Goal: Information Seeking & Learning: Check status

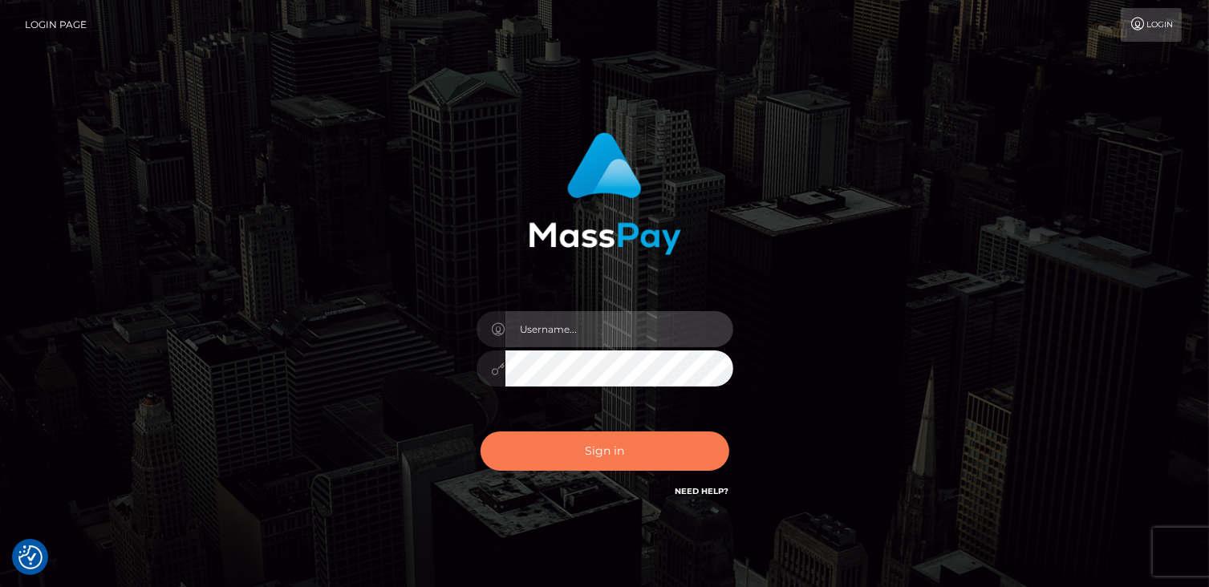
type input "catalinad"
click at [616, 449] on button "Sign in" at bounding box center [605, 451] width 249 height 39
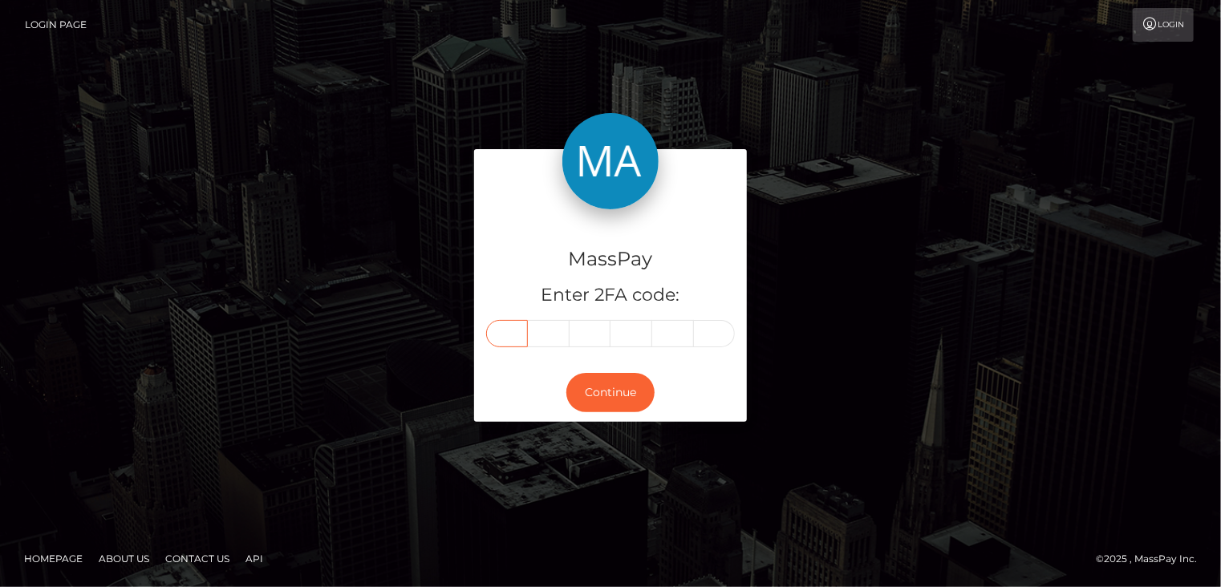
click at [505, 335] on input "text" at bounding box center [507, 333] width 42 height 27
type input "7"
type input "4"
type input "2"
type input "0"
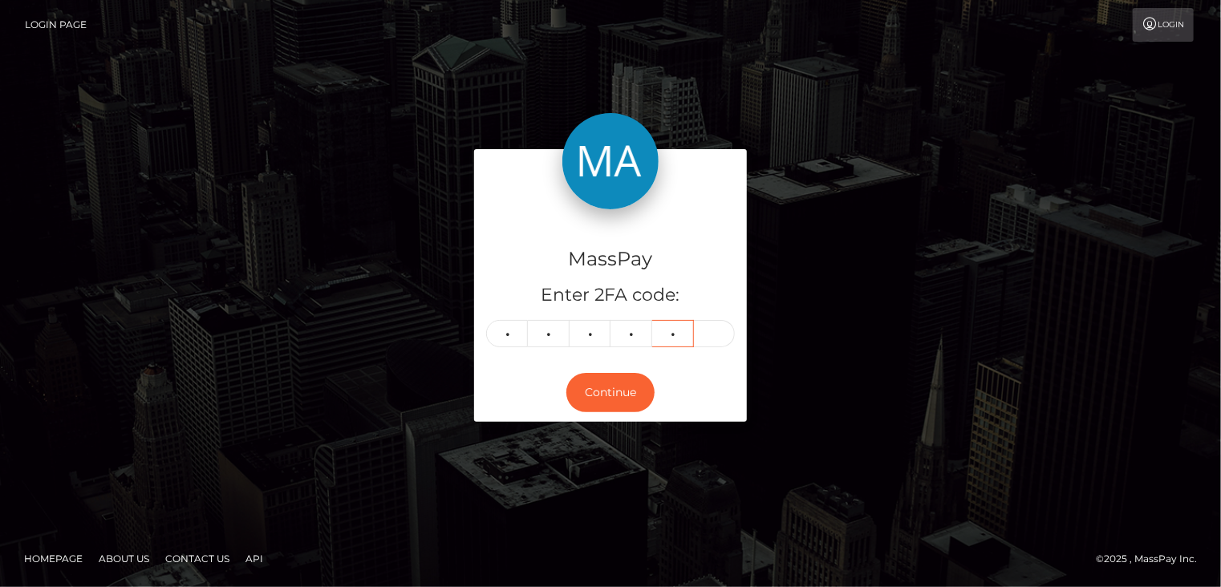
type input "0"
type input "1"
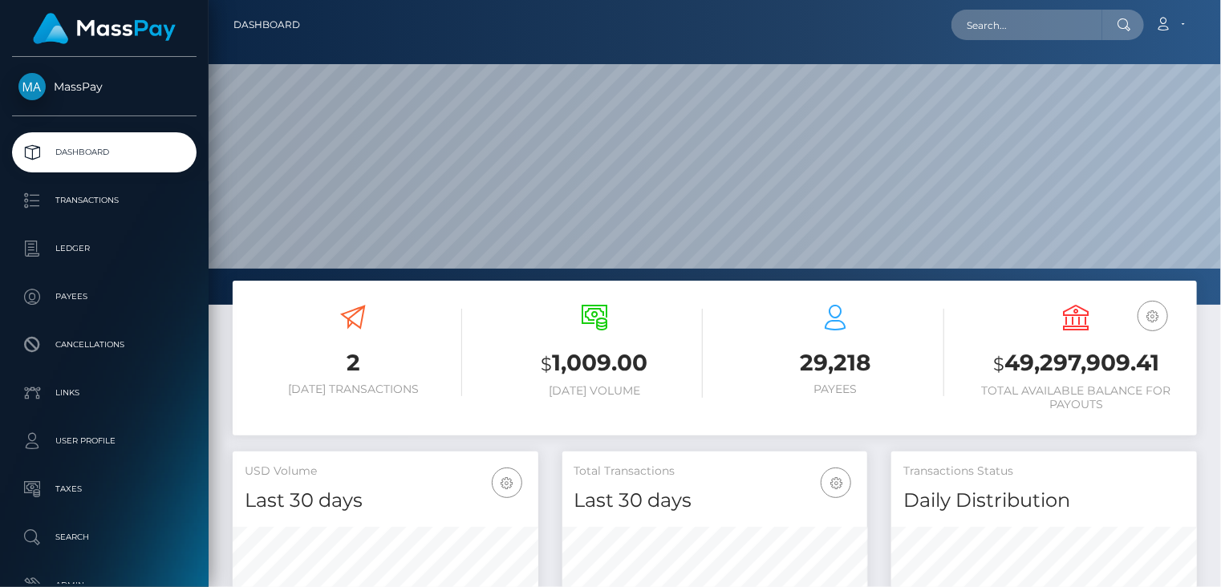
scroll to position [284, 305]
paste input "MSPE5F40A498DDCE30"
type input "MSPE5F40A498DDCE30"
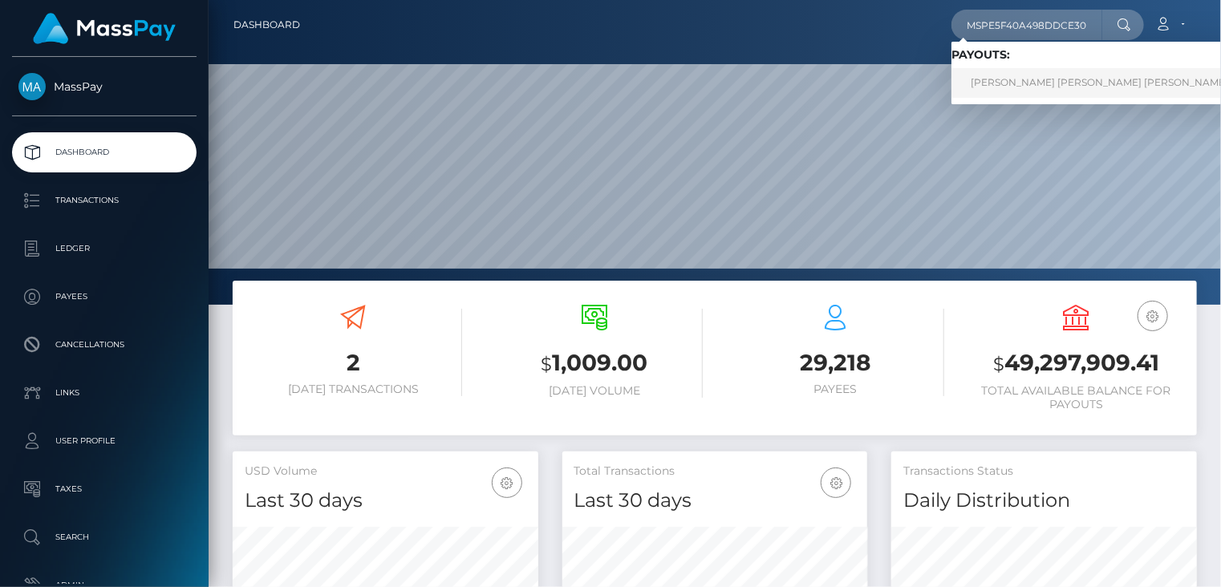
click at [1038, 94] on link "IAN VALENTINA MONTENEGRO HERNANDEZ (Whop Inc - )" at bounding box center [1132, 83] width 361 height 30
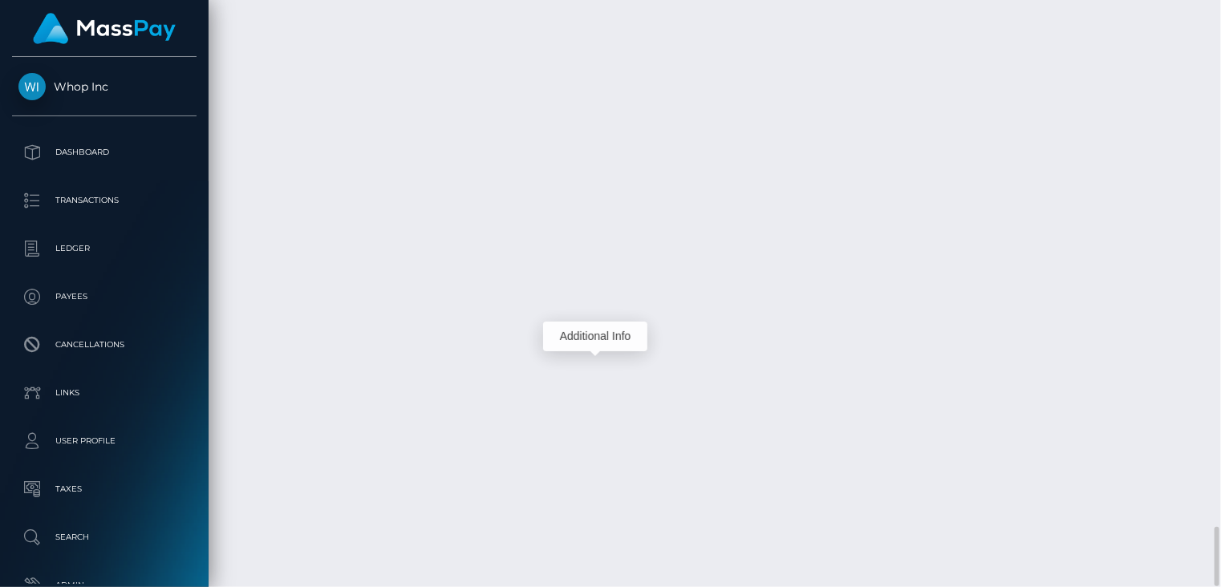
scroll to position [193, 305]
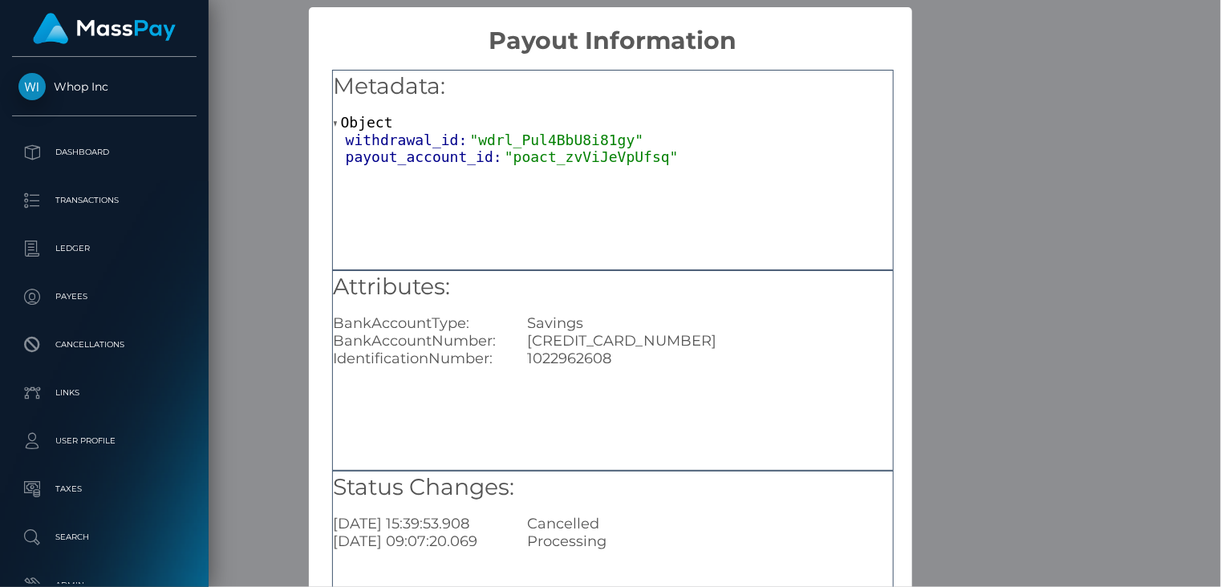
drag, startPoint x: 1088, startPoint y: 91, endPoint x: 921, endPoint y: 98, distance: 167.0
click at [1082, 91] on div "× Payout Information Metadata: Object withdrawal_id: "wdrl_Pul4BbU8i81gy" payou…" at bounding box center [610, 293] width 1221 height 587
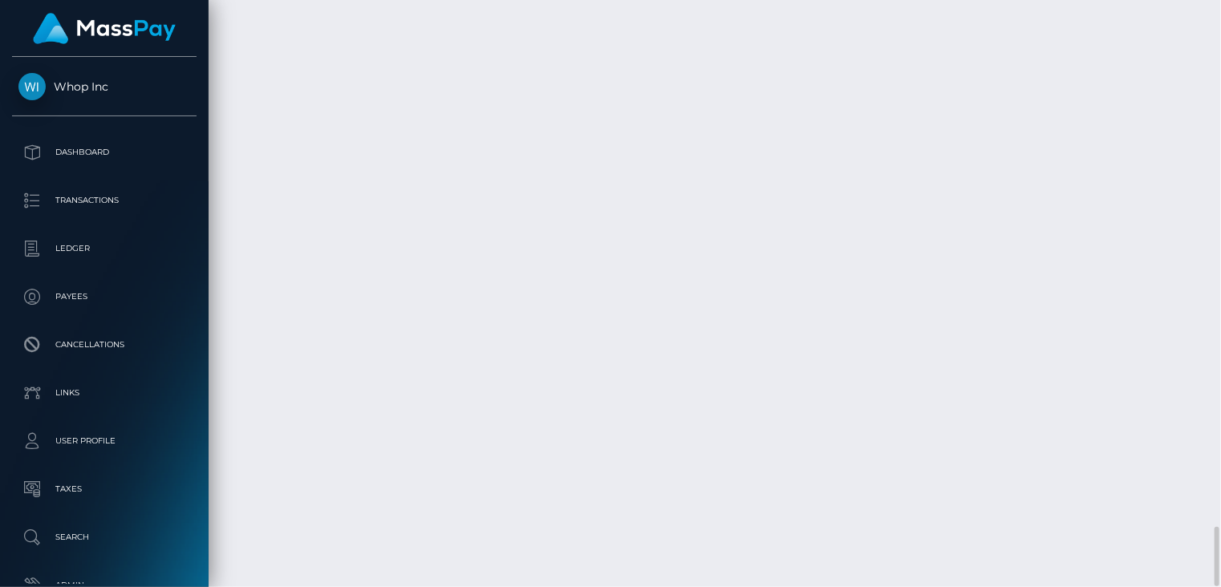
copy td "MSPf0dc40b941570aa"
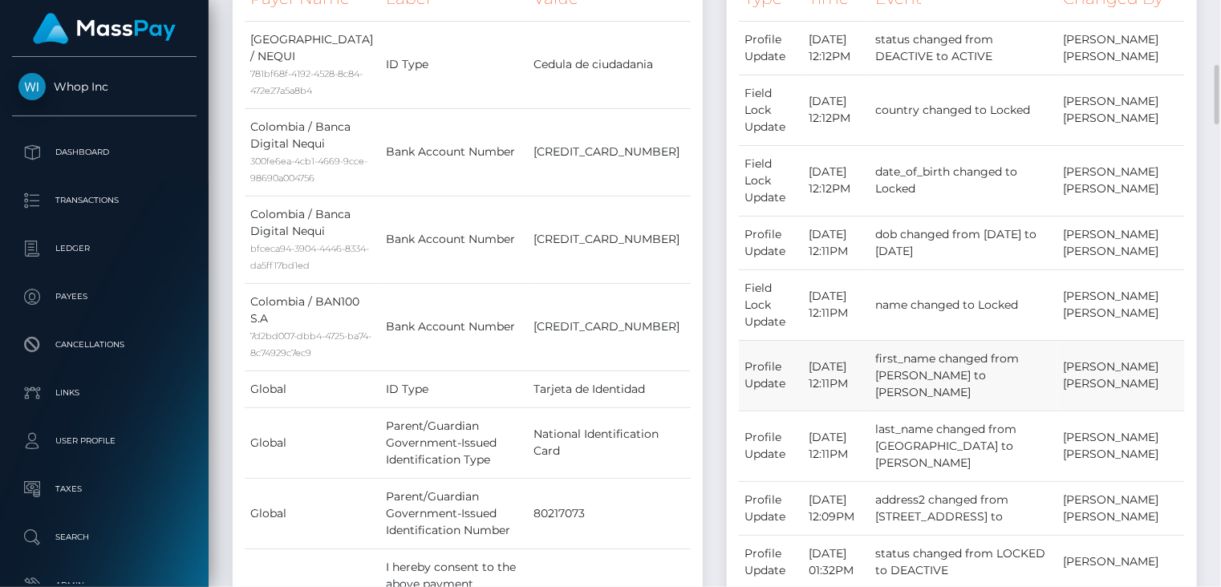
scroll to position [0, 0]
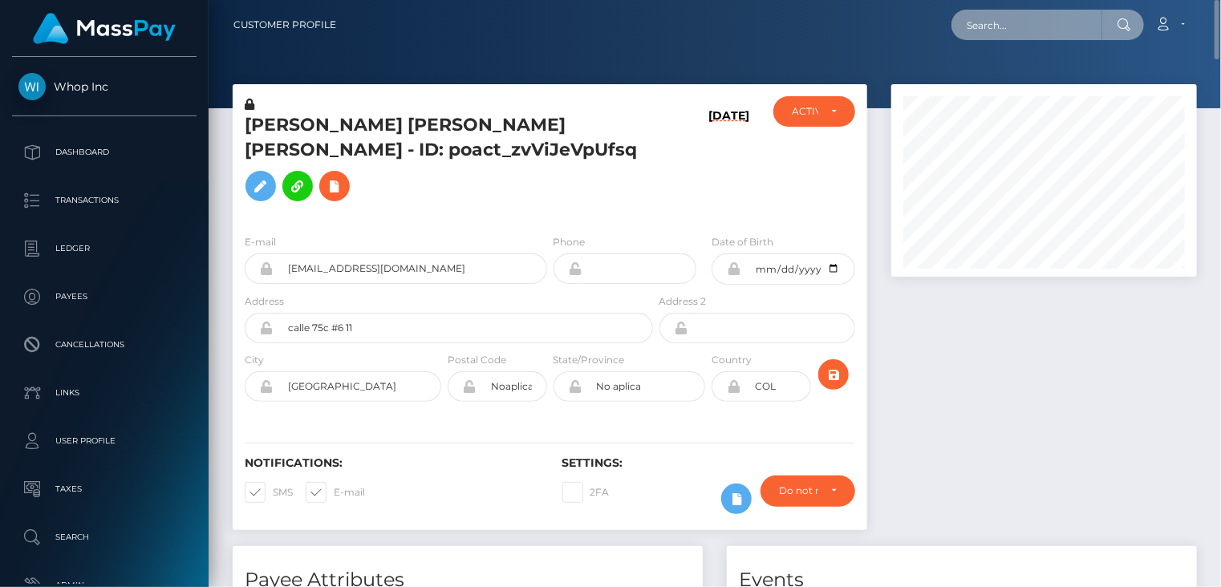
paste input "MSPb7f6bd7be7251ae"
type input "MSPb7f6bd7be7251ae"
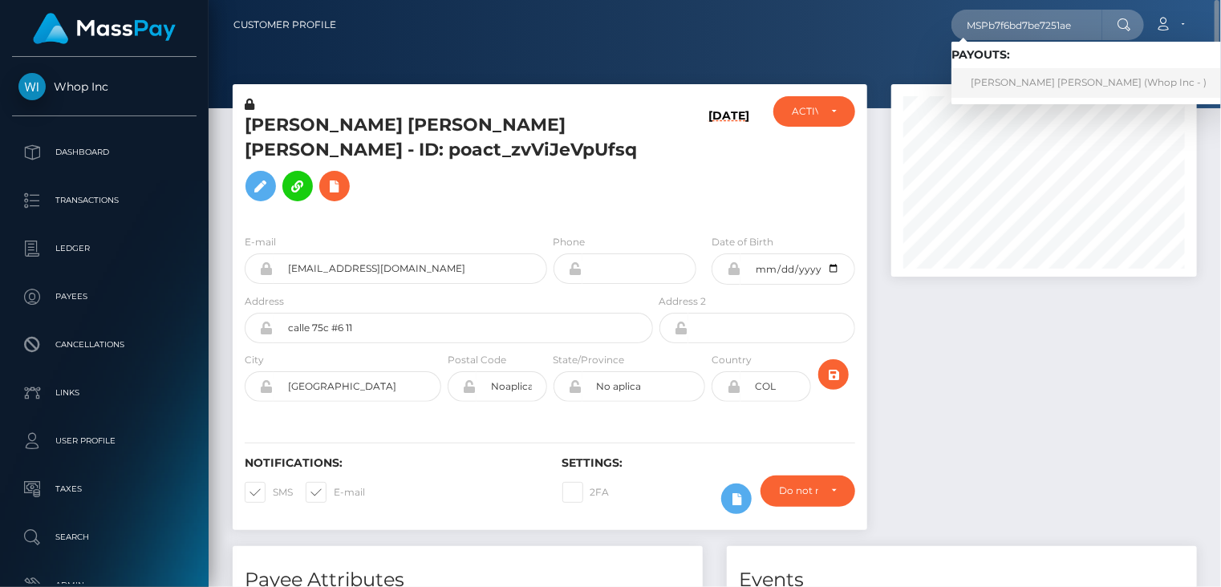
click at [1001, 92] on link "JESUS DAVID RIPOLL PINEDA (Whop Inc - )" at bounding box center [1089, 83] width 274 height 30
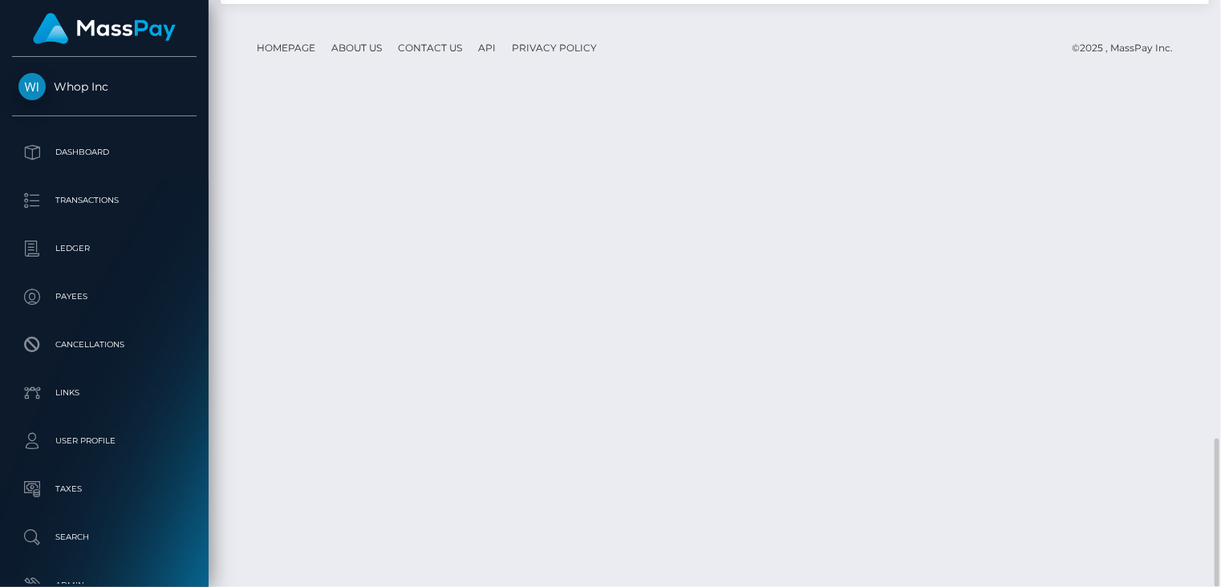
scroll to position [193, 305]
copy td "MSPb7f6bd7be7251ae"
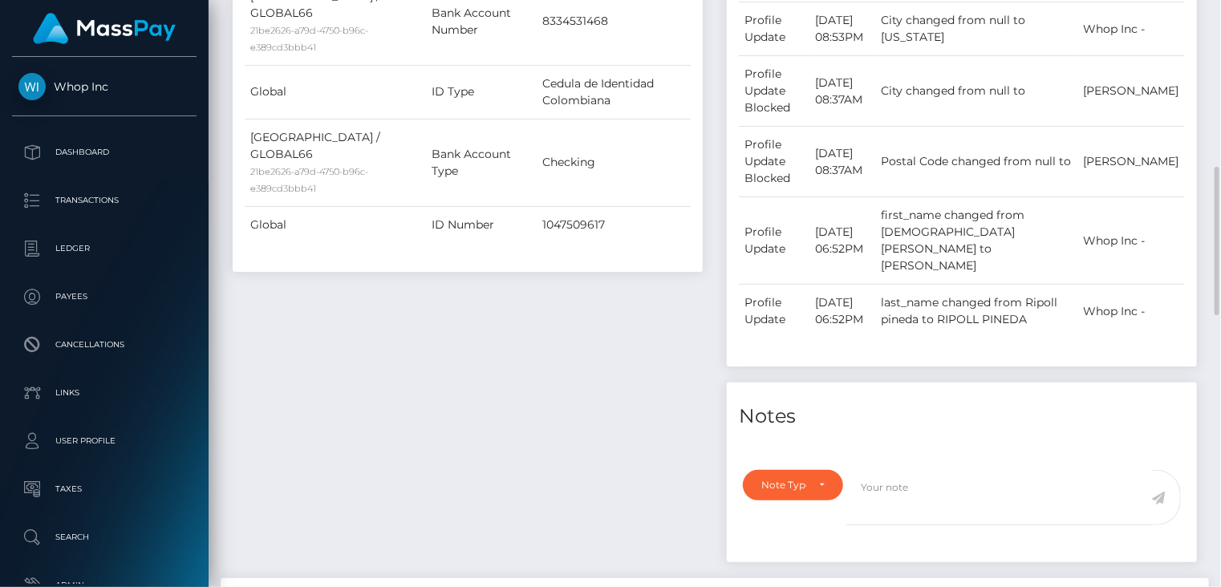
scroll to position [0, 0]
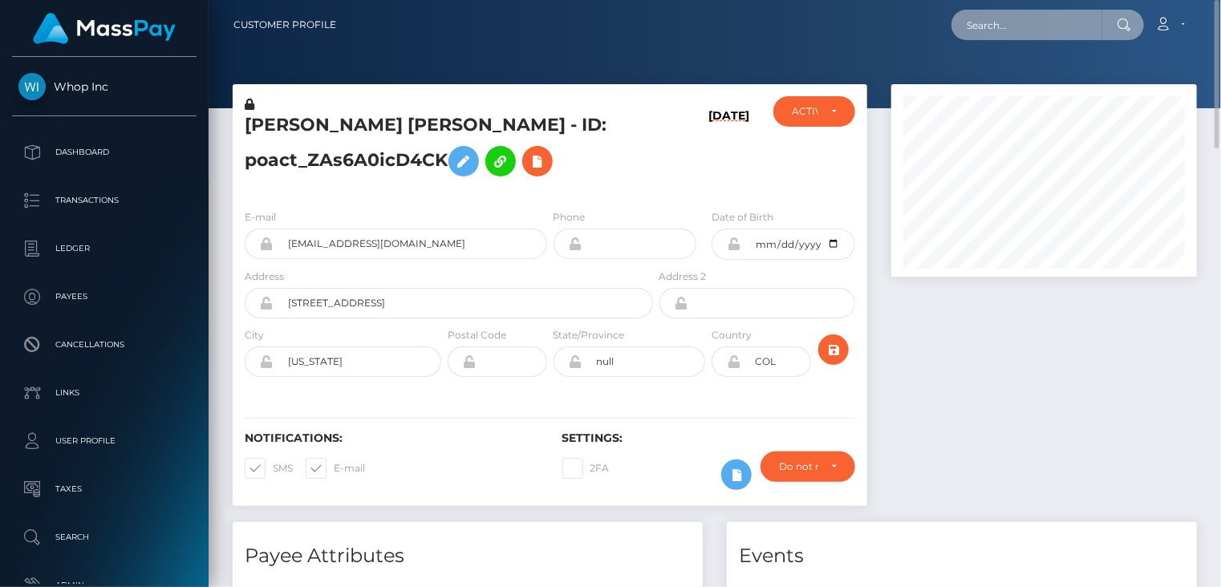
paste input "MSPd7f4c82544f5611"
type input "MSPd7f4c82544f5611"
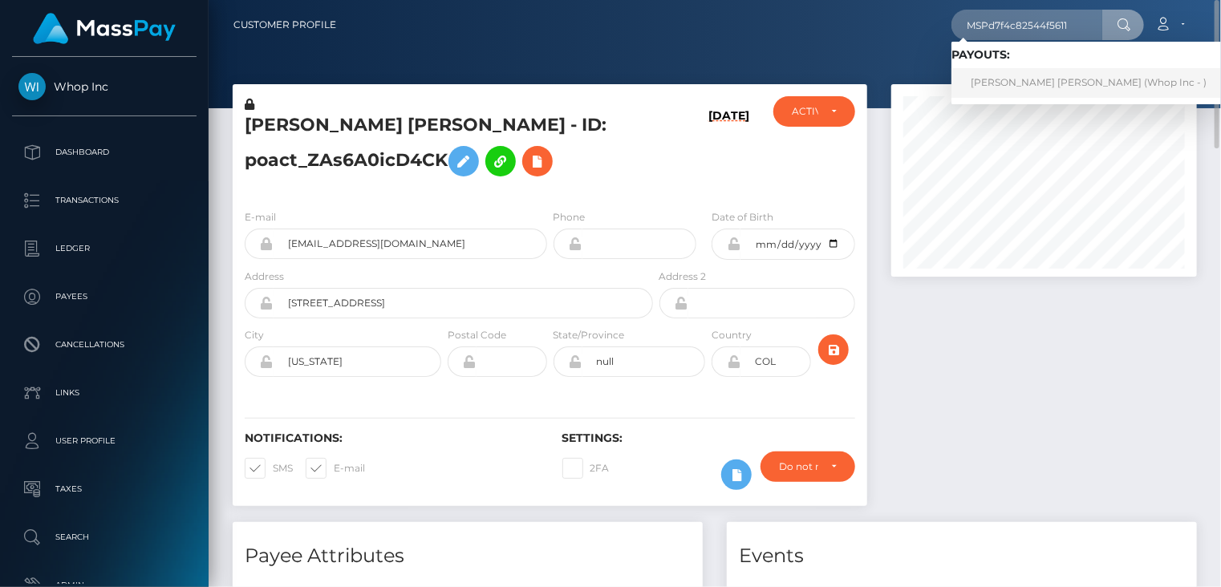
click at [1060, 88] on link "JESUS DAVID RIPOLL PINEDA (Whop Inc - )" at bounding box center [1089, 83] width 274 height 30
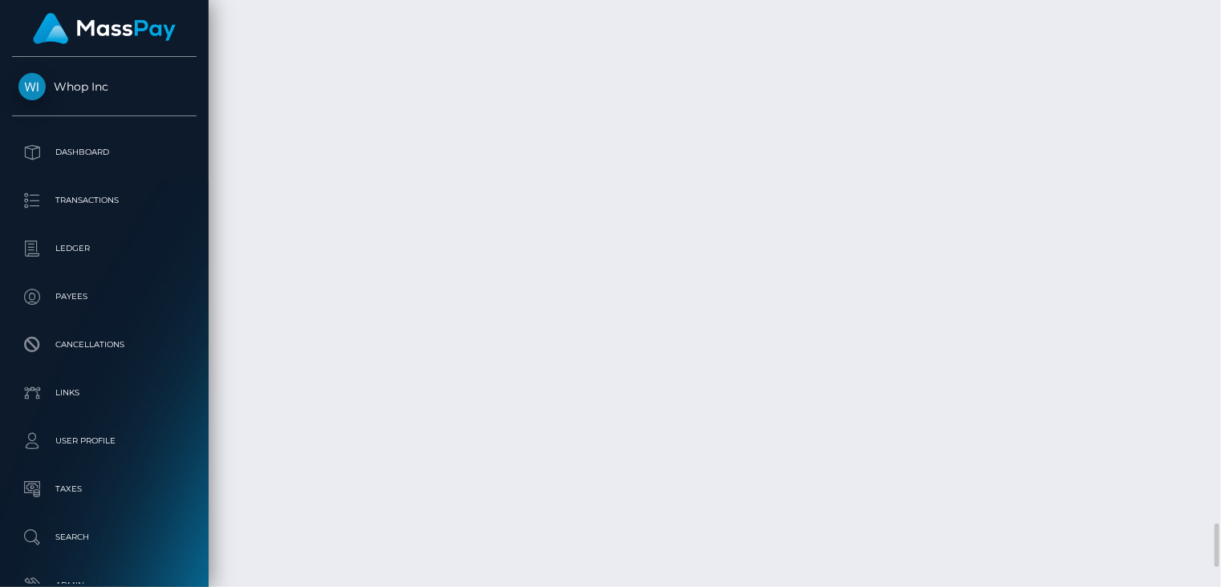
scroll to position [193, 305]
copy td "MSPd7f4c82544f5611"
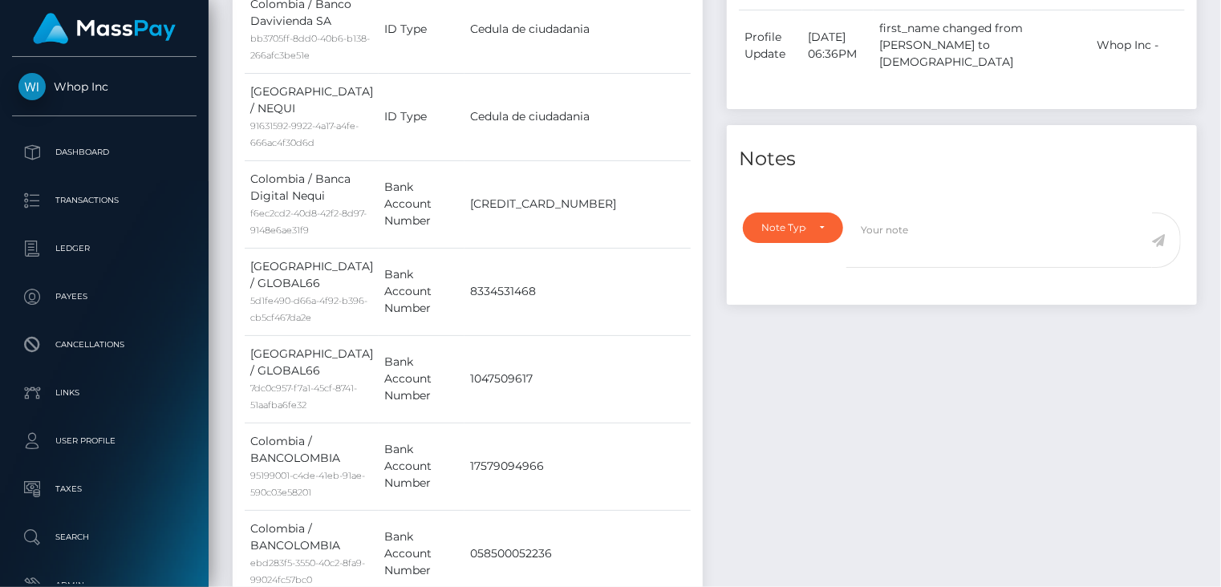
scroll to position [0, 0]
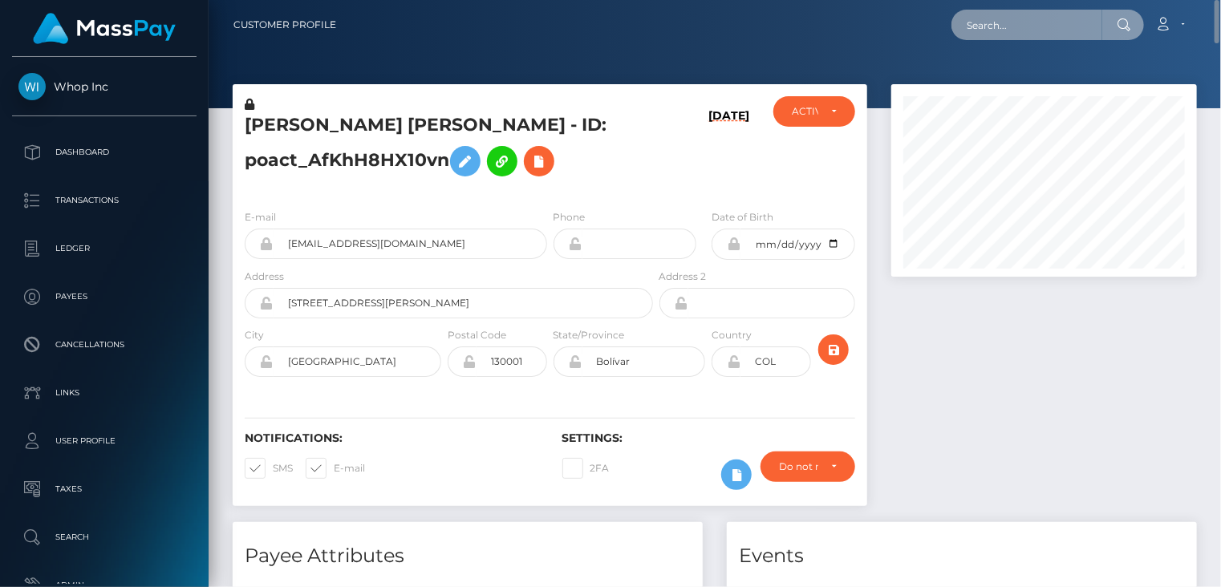
paste input "MSP86ccd562f66391d"
type input "MSP86ccd562f66391d"
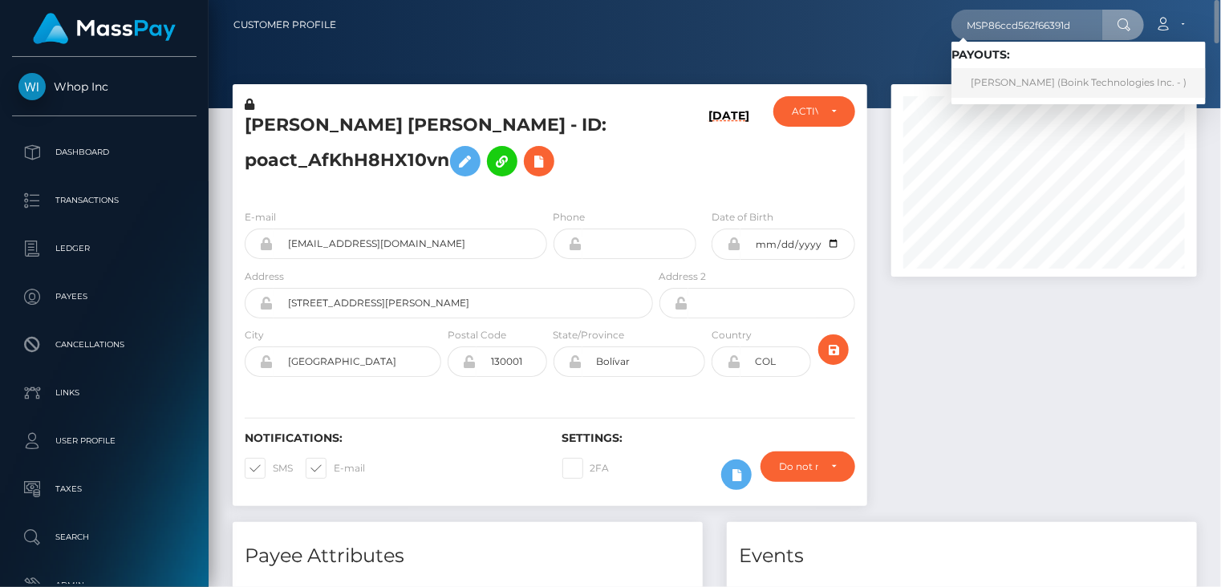
click at [1080, 82] on link "CAROLINA SOFIA CIOFFI (Boink Technologies Inc. - )" at bounding box center [1079, 83] width 254 height 30
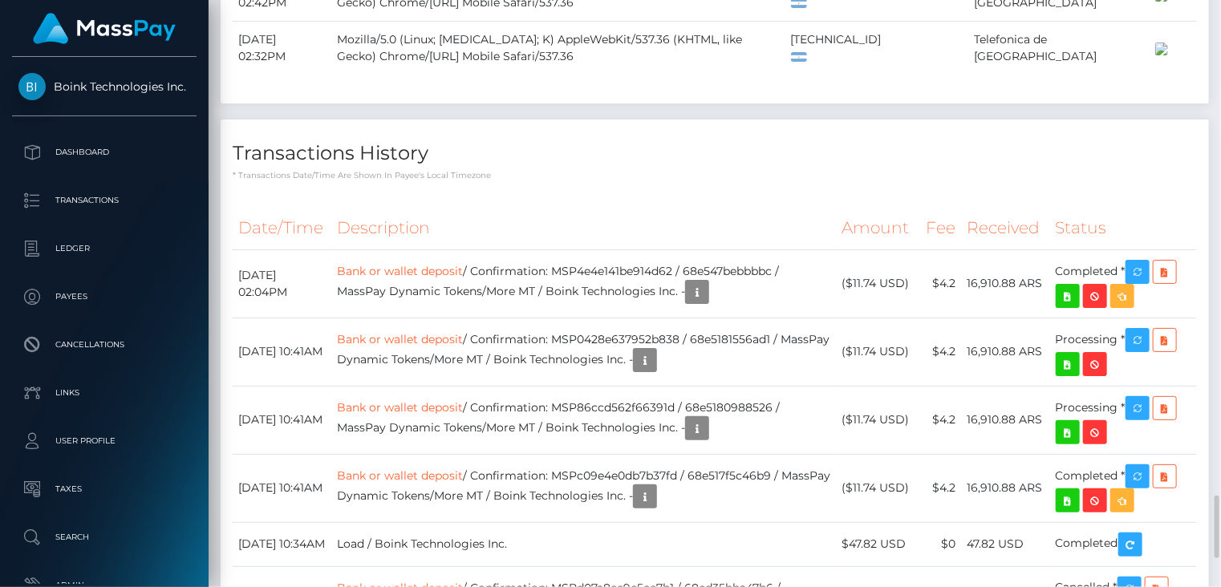
scroll to position [2141, 0]
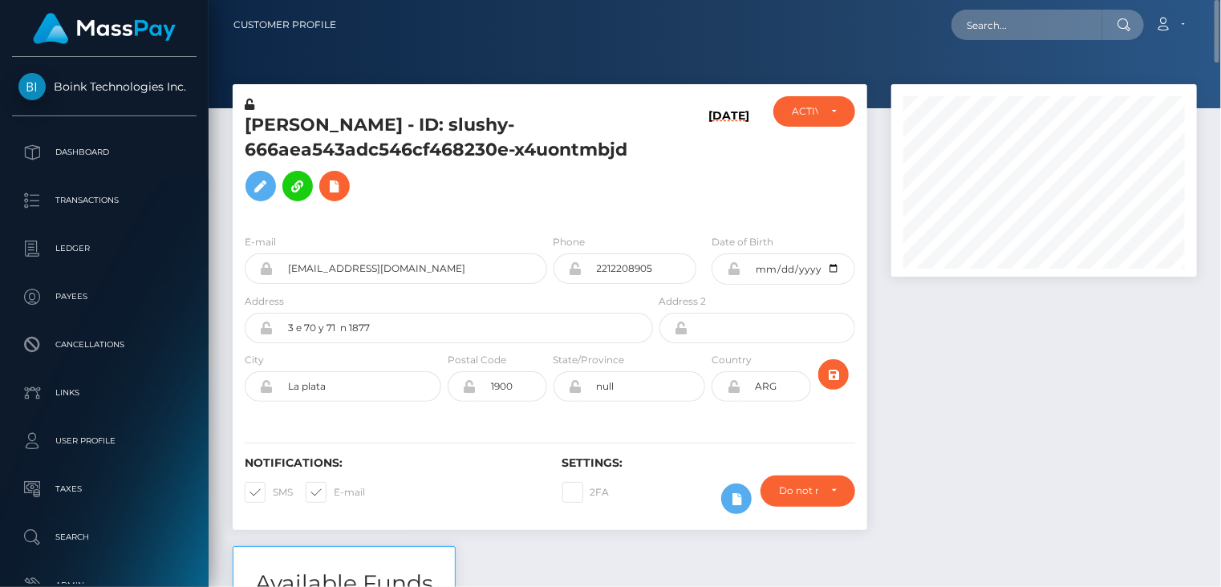
scroll to position [0, 0]
paste input "MSP57cdb83eb22920c"
drag, startPoint x: 1082, startPoint y: 26, endPoint x: 943, endPoint y: 42, distance: 139.7
click at [943, 42] on nav "Customer Profile MSP57cdb83eb22920c Loading... Loading..." at bounding box center [715, 25] width 1013 height 50
paste input "206BF0815F0E248"
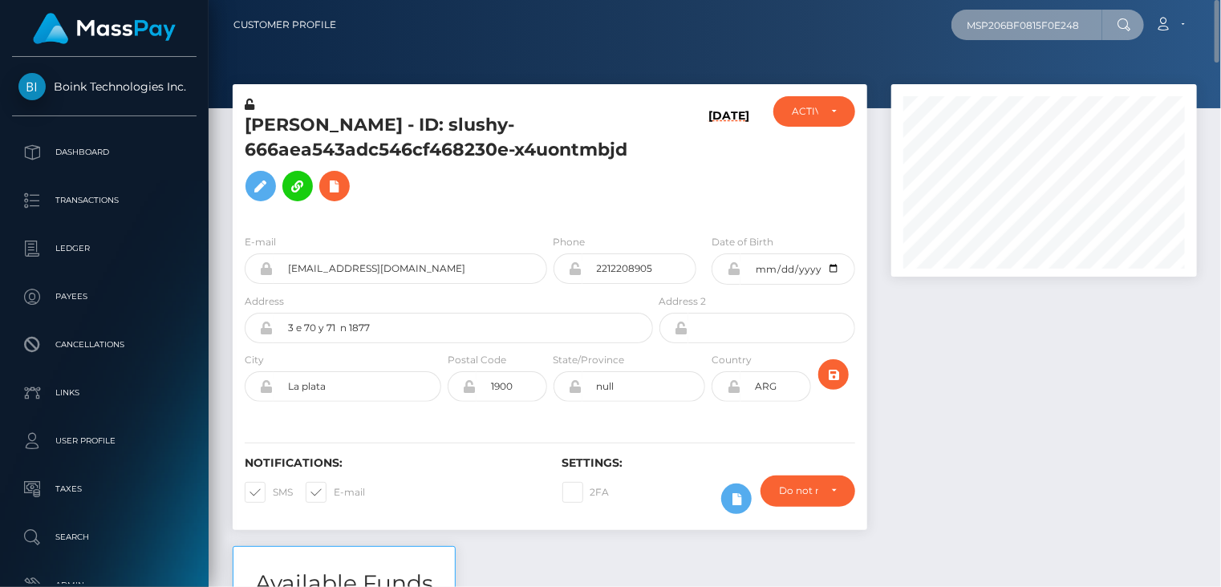
type input "MSP206BF0815F0E248"
